Goal: Task Accomplishment & Management: Use online tool/utility

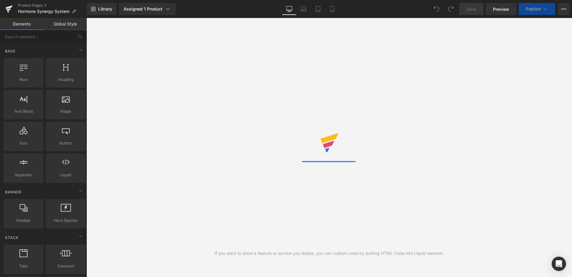
click at [227, 6] on div "Library Assigned 1 Product Product Preview Complete Hormone Synergy Manage assi…" at bounding box center [330, 9] width 486 height 12
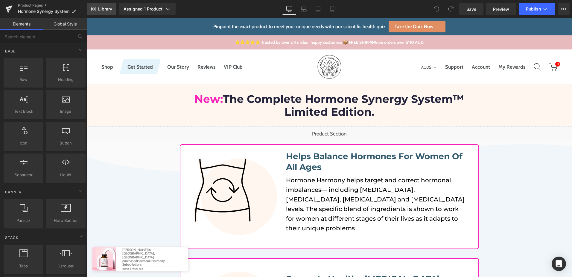
click at [113, 6] on link "Library" at bounding box center [102, 9] width 30 height 12
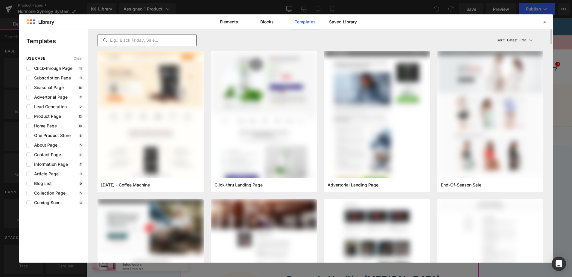
click at [138, 38] on input "text" at bounding box center [147, 40] width 99 height 7
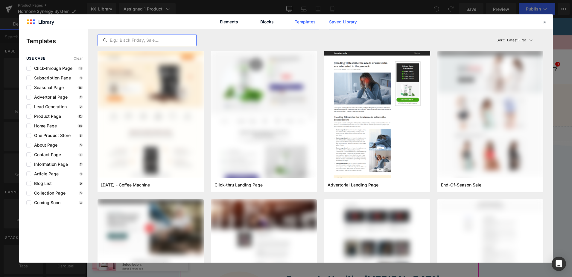
click at [352, 21] on link "Saved Library" at bounding box center [343, 21] width 28 height 15
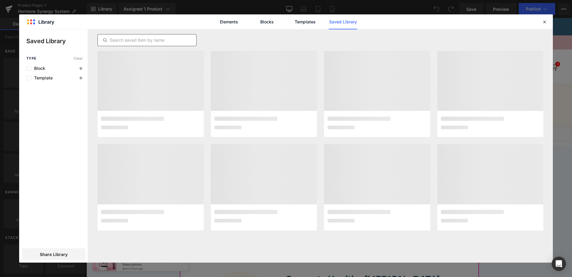
click at [186, 37] on input "text" at bounding box center [147, 40] width 99 height 7
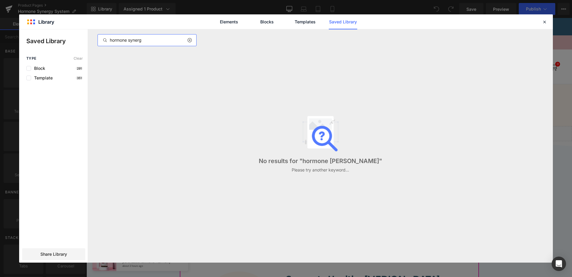
type input "hormone synergy"
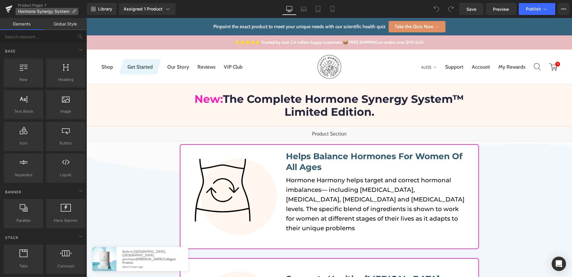
click at [76, 13] on icon at bounding box center [74, 11] width 4 height 4
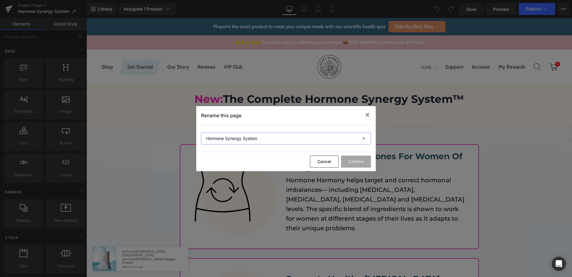
click at [240, 134] on input "Hormone Synergy System" at bounding box center [286, 138] width 170 height 12
click at [320, 157] on button "Cancel" at bounding box center [324, 161] width 29 height 12
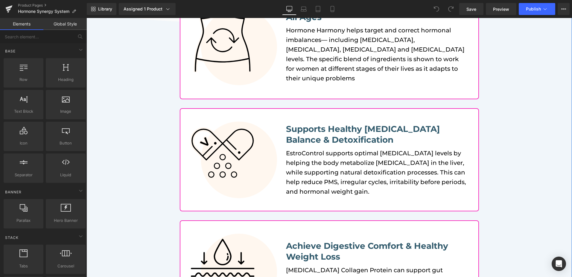
scroll to position [30, 0]
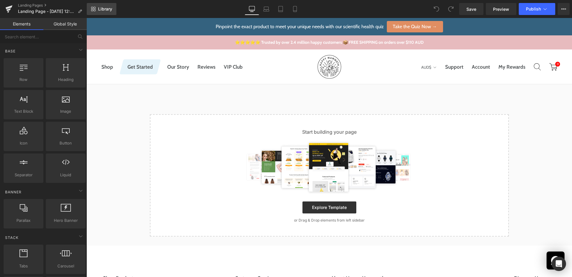
click at [103, 9] on span "Library" at bounding box center [105, 8] width 14 height 5
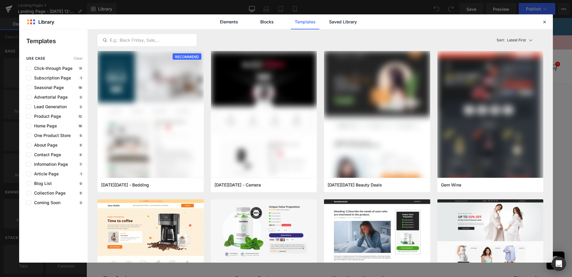
click at [358, 22] on div "Elements Blocks Templates Saved Library" at bounding box center [286, 21] width 152 height 15
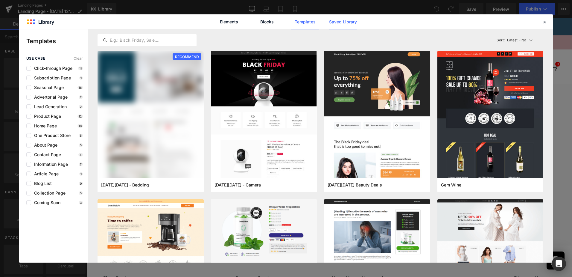
click at [343, 22] on link "Saved Library" at bounding box center [343, 21] width 28 height 15
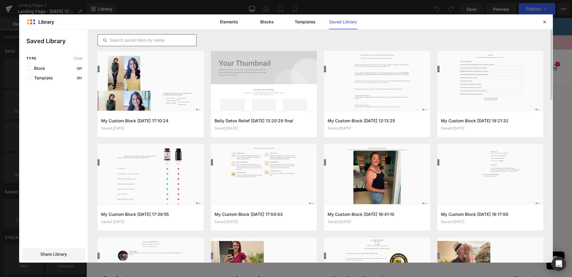
click at [158, 39] on input "text" at bounding box center [147, 40] width 99 height 7
paste input "Hormone Synergy System"
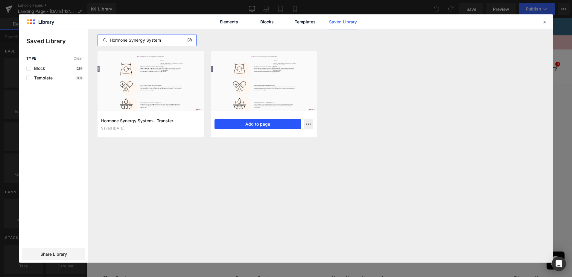
type input "Hormone Synergy System"
click at [260, 124] on button "Add to page" at bounding box center [258, 124] width 87 height 10
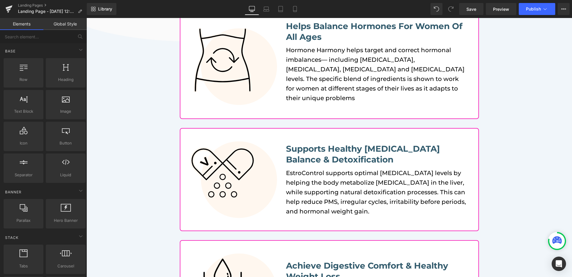
scroll to position [150, 0]
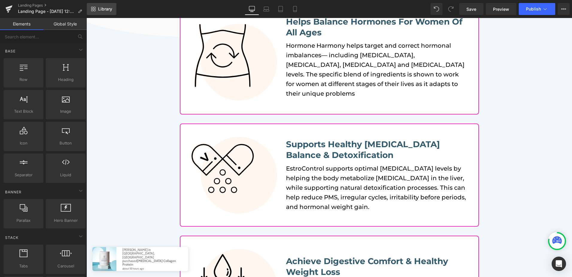
click at [101, 5] on link "Library" at bounding box center [102, 9] width 30 height 12
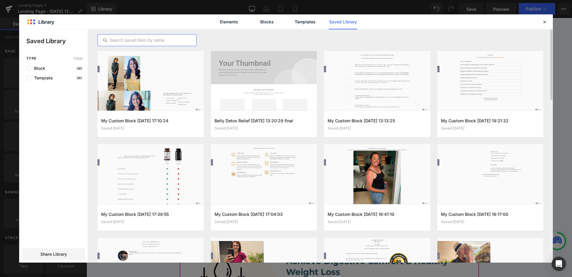
click at [109, 39] on input "text" at bounding box center [147, 40] width 99 height 7
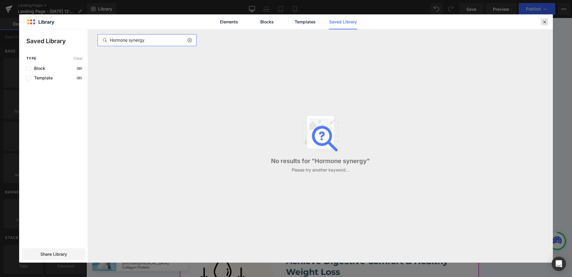
type input "Hormone synergy"
drag, startPoint x: 546, startPoint y: 22, endPoint x: 450, endPoint y: 18, distance: 95.9
click at [546, 22] on icon at bounding box center [544, 21] width 5 height 5
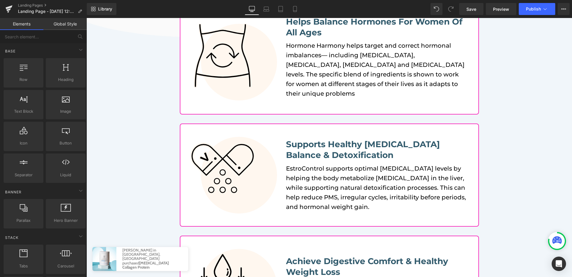
click at [190, 13] on div "Library Desktop Desktop Laptop Tablet Mobile Save Preview Publish Scheduled Vie…" at bounding box center [330, 9] width 486 height 12
click at [9, 8] on icon at bounding box center [9, 7] width 7 height 4
